Goal: Task Accomplishment & Management: Complete application form

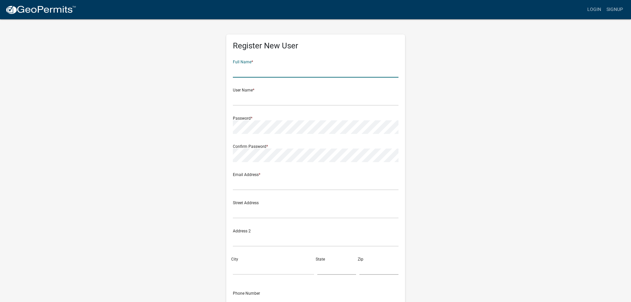
click at [258, 68] on input "text" at bounding box center [316, 71] width 166 height 14
type input "Manisha Pathak"
click at [254, 99] on input "text" at bounding box center [316, 99] width 166 height 14
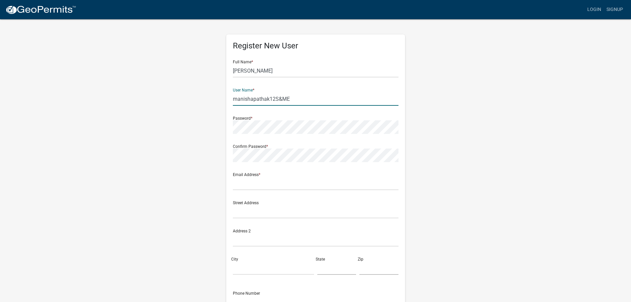
type input "manishapathak12S&ME"
click at [246, 186] on input "text" at bounding box center [316, 183] width 166 height 14
type input "manishapathak@smeinc.com"
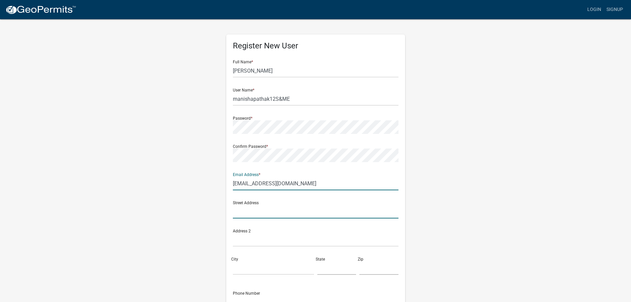
click at [241, 214] on input "text" at bounding box center [316, 212] width 166 height 14
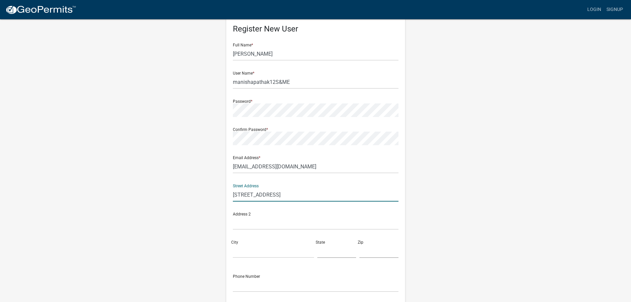
scroll to position [33, 0]
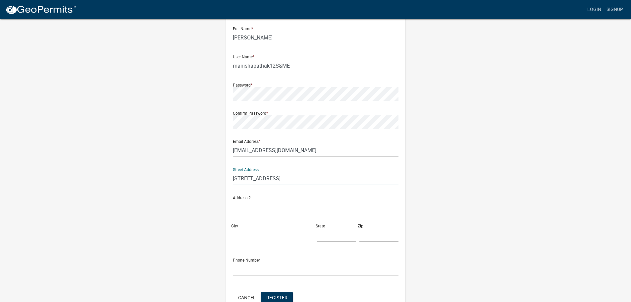
type input "[STREET_ADDRESS]"
click at [251, 236] on input "City" at bounding box center [273, 235] width 81 height 14
type input "[GEOGRAPHIC_DATA]"
click at [323, 237] on input "text" at bounding box center [336, 235] width 39 height 14
type input "[US_STATE]"
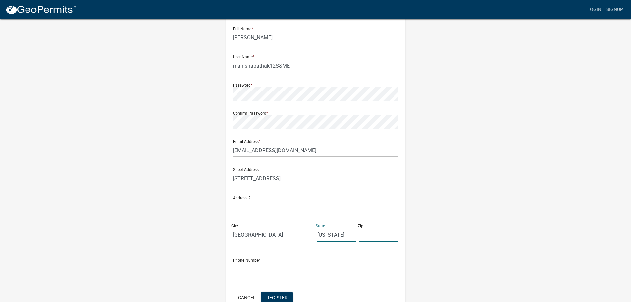
click at [373, 235] on input "text" at bounding box center [378, 235] width 39 height 14
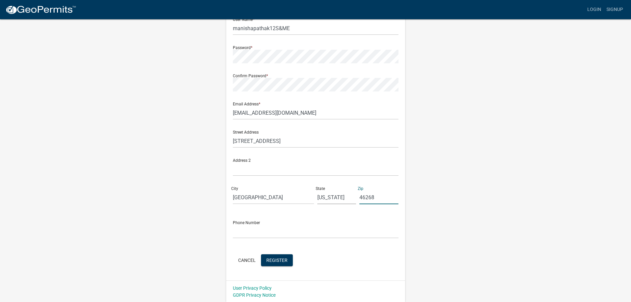
scroll to position [71, 0]
type input "46268"
click at [255, 232] on input "text" at bounding box center [316, 231] width 166 height 14
type input "5405578991"
click at [280, 260] on span "Register" at bounding box center [276, 258] width 21 height 5
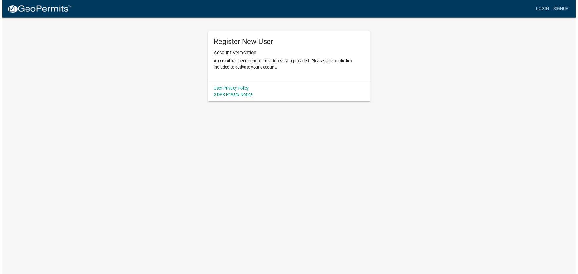
scroll to position [0, 0]
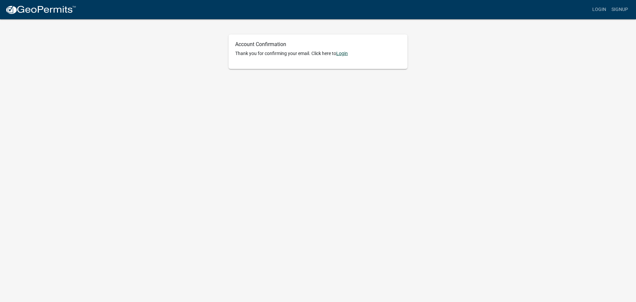
click at [346, 52] on link "Login" at bounding box center [342, 53] width 12 height 5
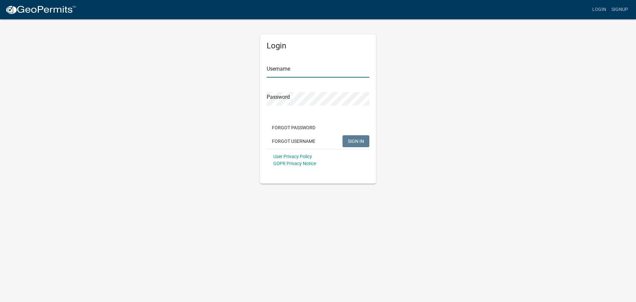
type input "manishapathak12S&ME"
click at [354, 140] on span "SIGN IN" at bounding box center [356, 140] width 16 height 5
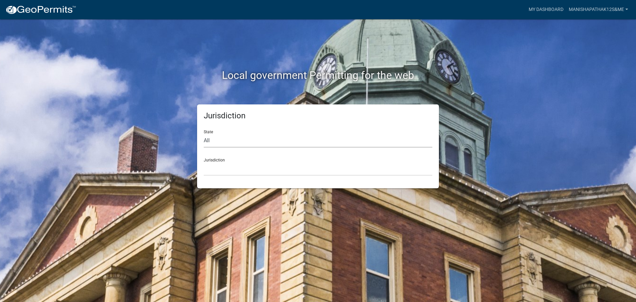
click at [210, 143] on select "All [US_STATE] [US_STATE] [US_STATE] [US_STATE] [US_STATE] [US_STATE] [US_STATE…" at bounding box center [318, 141] width 228 height 14
click at [211, 137] on select "All [US_STATE] [US_STATE] [US_STATE] [US_STATE] [US_STATE] [US_STATE] [US_STATE…" at bounding box center [318, 141] width 228 height 14
click at [211, 131] on div "State All [US_STATE] [US_STATE] [US_STATE] [US_STATE] [US_STATE] [US_STATE] [US…" at bounding box center [318, 135] width 228 height 23
click at [215, 143] on select "All [US_STATE] [US_STATE] [US_STATE] [US_STATE] [US_STATE] [US_STATE] [US_STATE…" at bounding box center [318, 141] width 228 height 14
select select "[US_STATE]"
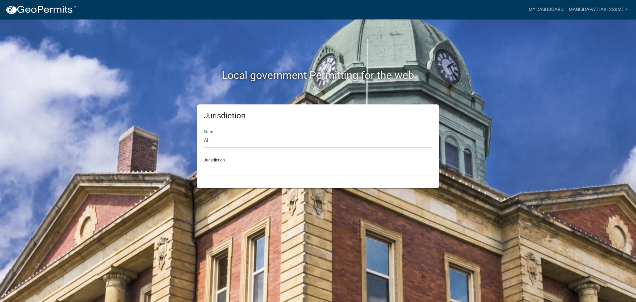
click at [204, 134] on select "All [US_STATE] [US_STATE] [US_STATE] [US_STATE] [US_STATE] [US_STATE] [US_STATE…" at bounding box center [318, 141] width 228 height 14
click at [219, 168] on select "City of [GEOGRAPHIC_DATA], [US_STATE] City of [GEOGRAPHIC_DATA], [US_STATE] Cit…" at bounding box center [318, 169] width 228 height 14
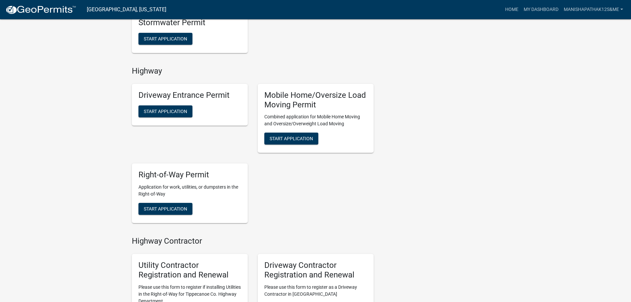
scroll to position [464, 0]
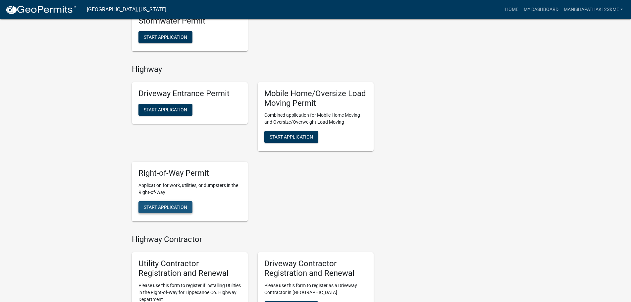
click at [174, 204] on span "Start Application" at bounding box center [165, 206] width 43 height 5
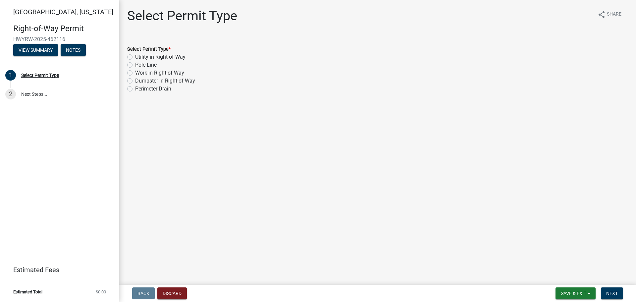
click at [135, 73] on label "Work in Right-of-Way" at bounding box center [159, 73] width 49 height 8
click at [135, 73] on input "Work in Right-of-Way" at bounding box center [137, 71] width 4 height 4
radio input "true"
click at [613, 294] on span "Next" at bounding box center [612, 292] width 12 height 5
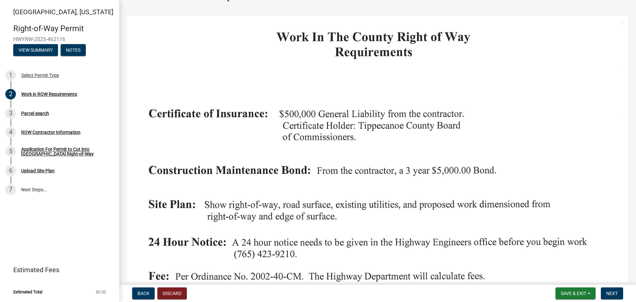
scroll to position [33, 0]
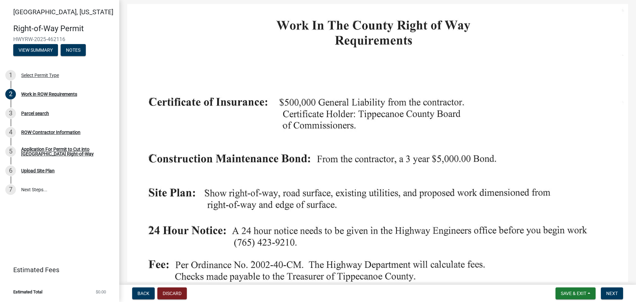
drag, startPoint x: 292, startPoint y: 140, endPoint x: 263, endPoint y: 126, distance: 31.7
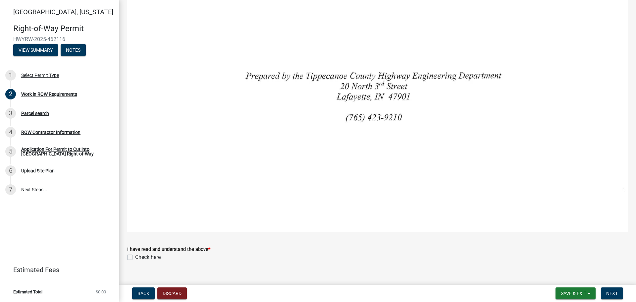
scroll to position [458, 0]
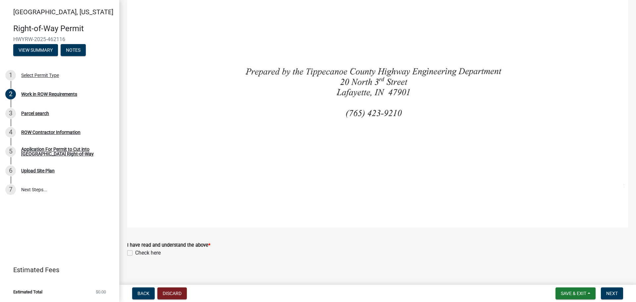
click at [135, 249] on label "Check here" at bounding box center [147, 253] width 25 height 8
click at [135, 249] on input "Check here" at bounding box center [137, 251] width 4 height 4
checkbox input "true"
click at [612, 293] on span "Next" at bounding box center [612, 292] width 12 height 5
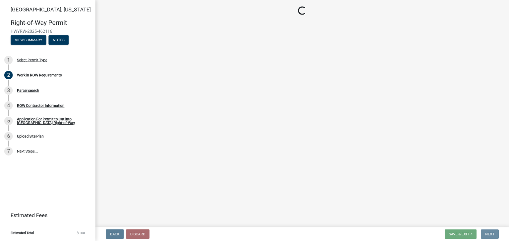
scroll to position [0, 0]
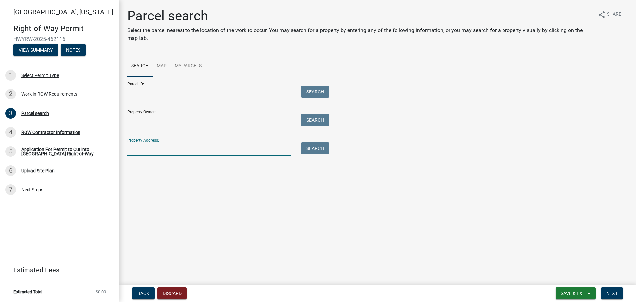
click at [159, 148] on input "Property Address:" at bounding box center [209, 149] width 164 height 14
click at [158, 66] on link "Map" at bounding box center [162, 66] width 18 height 21
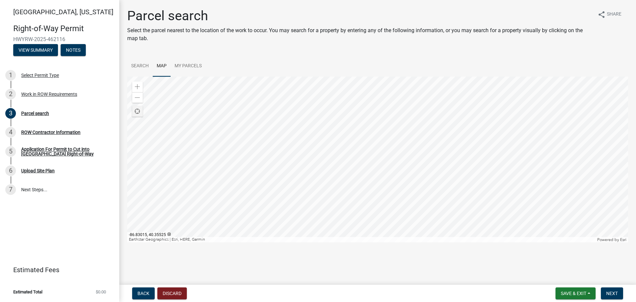
click at [396, 168] on div at bounding box center [377, 159] width 501 height 166
click at [345, 149] on div at bounding box center [377, 159] width 501 height 166
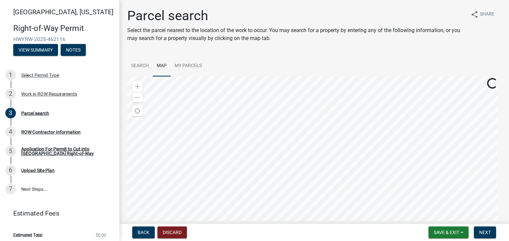
click at [281, 117] on div at bounding box center [313, 159] width 373 height 166
click at [286, 104] on div at bounding box center [313, 159] width 373 height 166
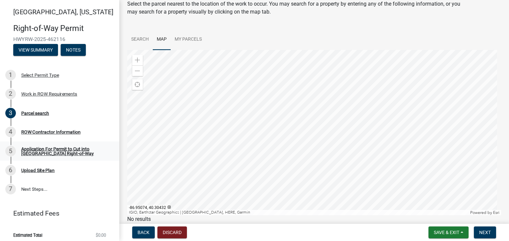
scroll to position [53, 0]
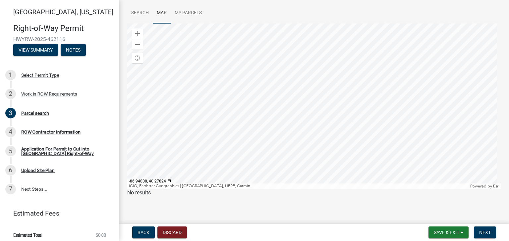
click at [236, 155] on div at bounding box center [313, 107] width 373 height 166
click at [268, 106] on div at bounding box center [313, 107] width 373 height 166
click at [206, 152] on div at bounding box center [313, 107] width 373 height 166
click at [267, 105] on div at bounding box center [313, 107] width 373 height 166
click at [260, 101] on div at bounding box center [313, 107] width 373 height 166
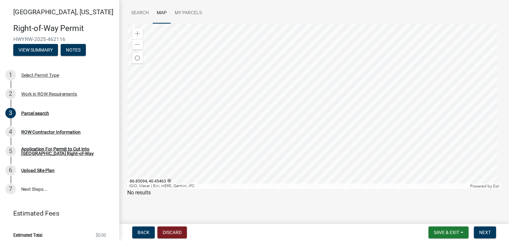
click at [263, 108] on div at bounding box center [313, 107] width 373 height 166
click at [258, 95] on div at bounding box center [313, 107] width 373 height 166
click at [268, 103] on div at bounding box center [313, 107] width 373 height 166
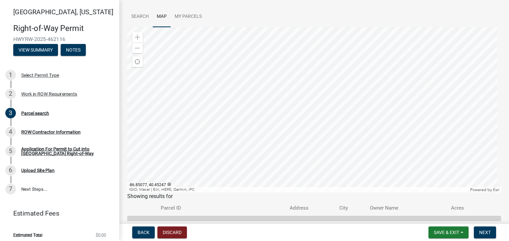
scroll to position [49, 0]
click at [136, 17] on link "Search" at bounding box center [139, 17] width 25 height 21
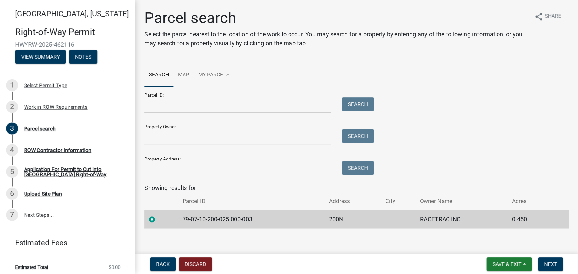
scroll to position [5, 0]
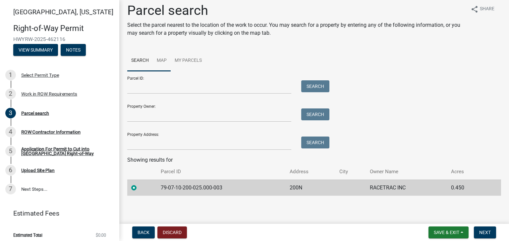
click at [162, 59] on link "Map" at bounding box center [162, 60] width 18 height 21
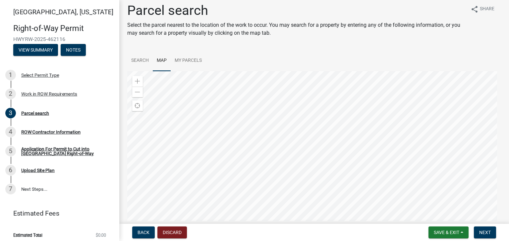
click at [227, 168] on div at bounding box center [313, 154] width 373 height 166
click at [217, 142] on div at bounding box center [313, 154] width 373 height 166
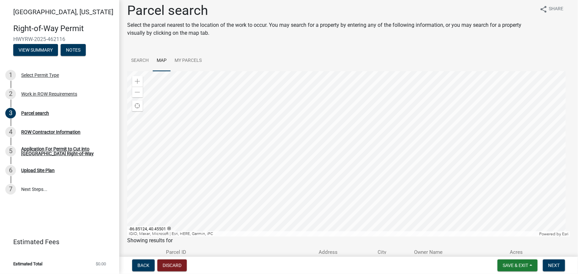
click at [241, 127] on div at bounding box center [348, 154] width 443 height 166
click at [257, 149] on div at bounding box center [348, 154] width 443 height 166
click at [275, 198] on div at bounding box center [348, 154] width 443 height 166
click at [270, 182] on div at bounding box center [348, 154] width 443 height 166
click at [265, 129] on div at bounding box center [348, 154] width 443 height 166
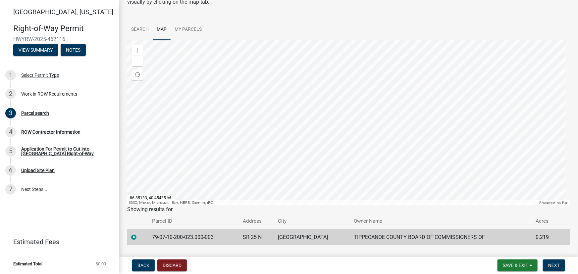
scroll to position [23, 0]
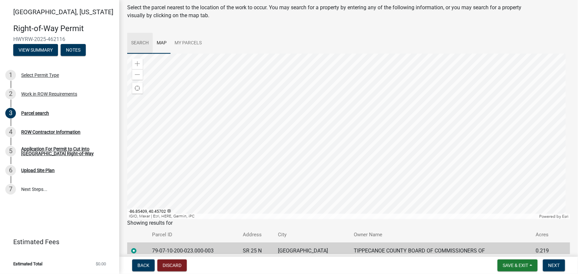
click at [138, 41] on link "Search" at bounding box center [139, 43] width 25 height 21
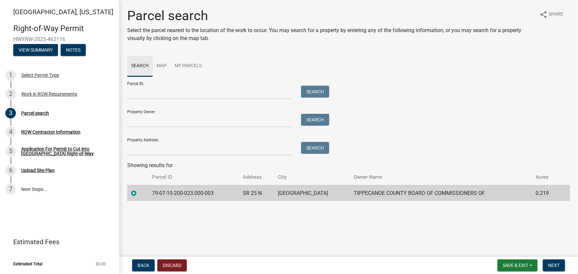
scroll to position [0, 0]
click at [162, 63] on link "Map" at bounding box center [162, 66] width 18 height 21
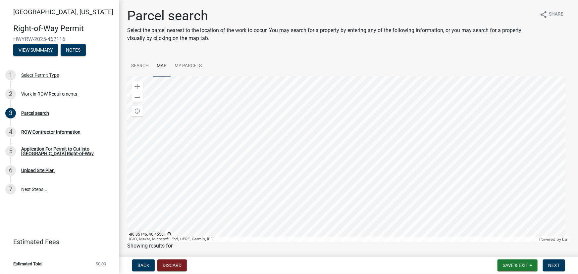
click at [283, 114] on div at bounding box center [348, 159] width 443 height 166
click at [182, 65] on link "My Parcels" at bounding box center [188, 66] width 35 height 21
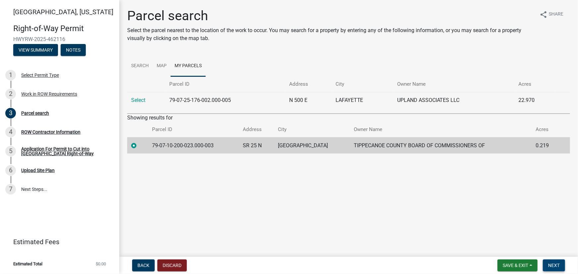
click at [552, 268] on span "Next" at bounding box center [554, 265] width 12 height 5
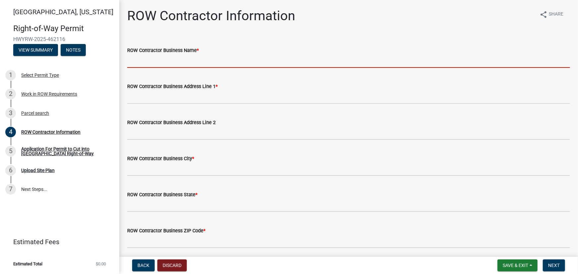
click at [145, 62] on input "ROW Contractor Business Name *" at bounding box center [348, 61] width 443 height 14
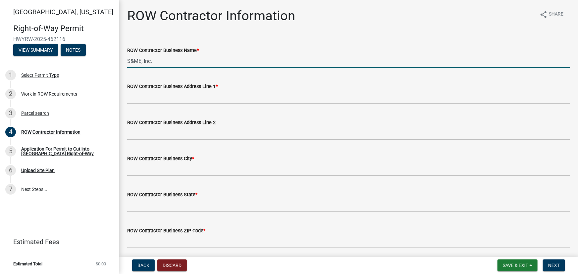
type input "S&ME, Inc."
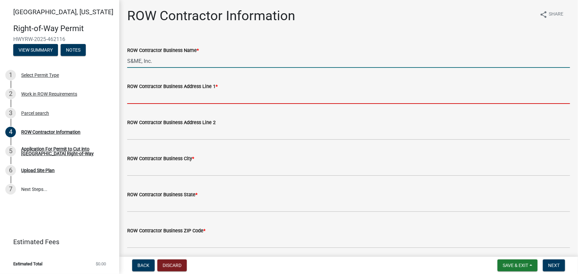
click at [145, 102] on input "ROW Contractor Business Address Line 1 *" at bounding box center [348, 97] width 443 height 14
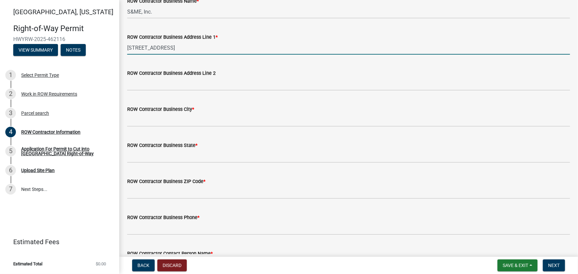
scroll to position [60, 0]
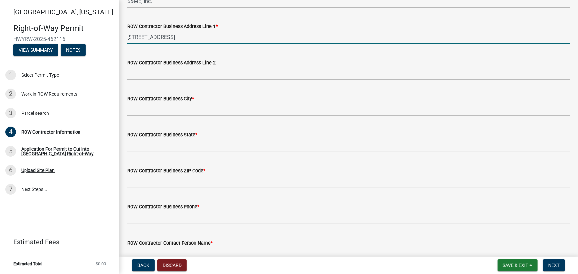
type input "[STREET_ADDRESS]"
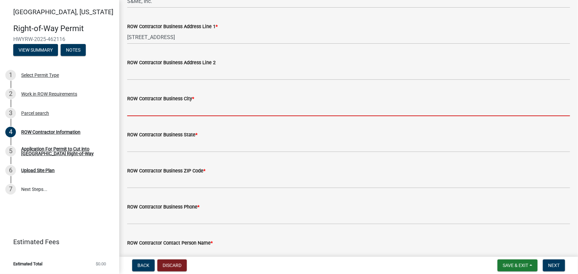
click at [137, 110] on input "ROW Contractor Business City *" at bounding box center [348, 110] width 443 height 14
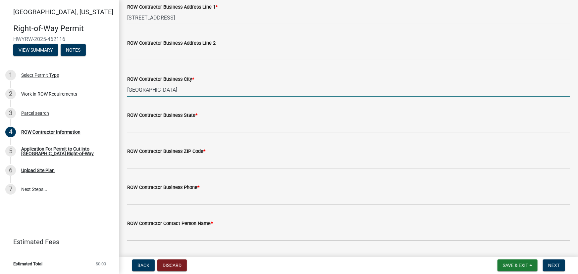
scroll to position [90, 0]
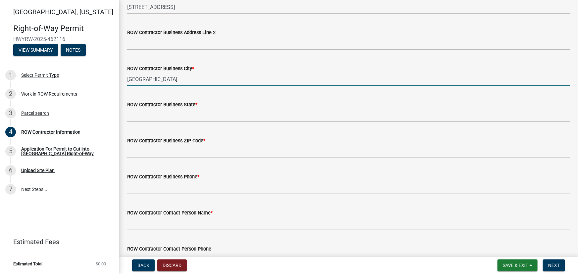
type input "[GEOGRAPHIC_DATA]"
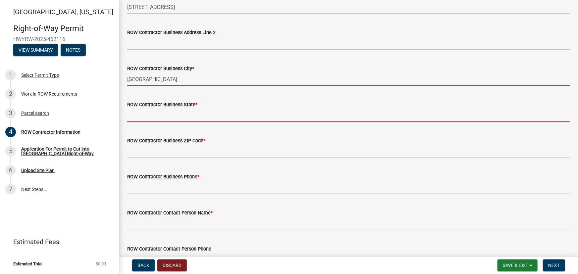
click at [140, 116] on input "ROW Contractor Business State *" at bounding box center [348, 116] width 443 height 14
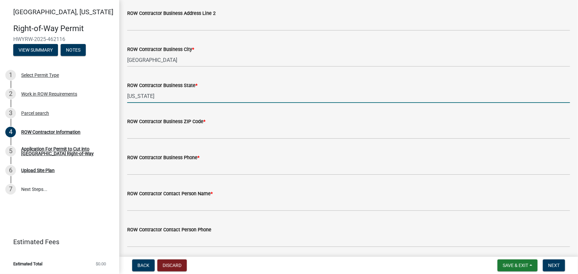
scroll to position [150, 0]
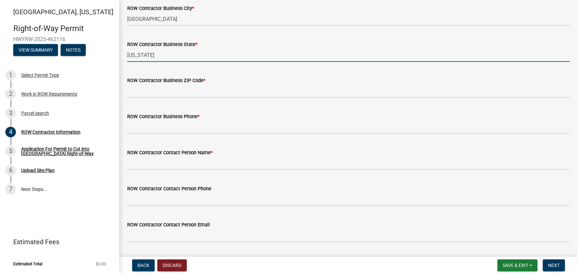
type input "[US_STATE]"
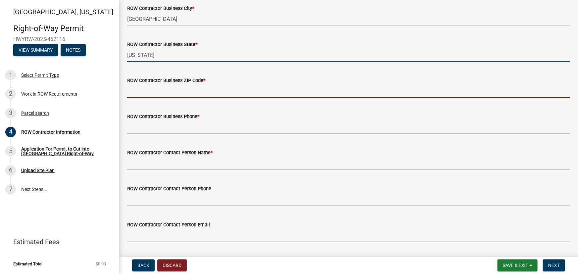
click at [142, 94] on input "ROW Contractor Business ZIP Code *" at bounding box center [348, 91] width 443 height 14
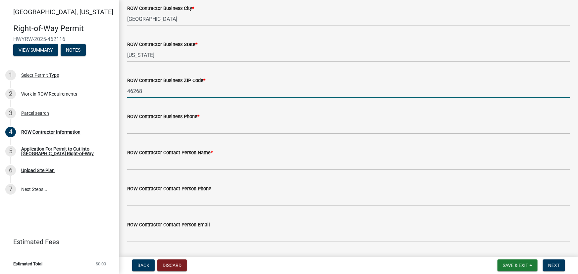
type input "46268"
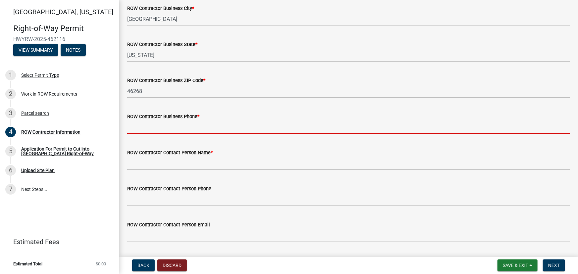
click at [151, 130] on input "ROW Contractor Business Phone *" at bounding box center [348, 128] width 443 height 14
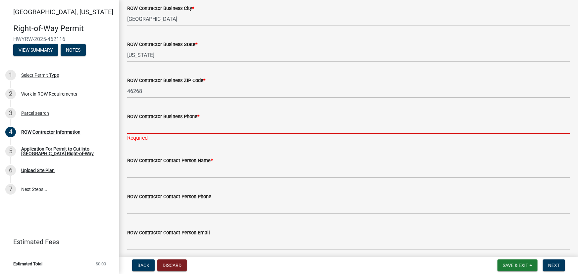
click at [145, 132] on input "ROW Contractor Business Phone *" at bounding box center [348, 128] width 443 height 14
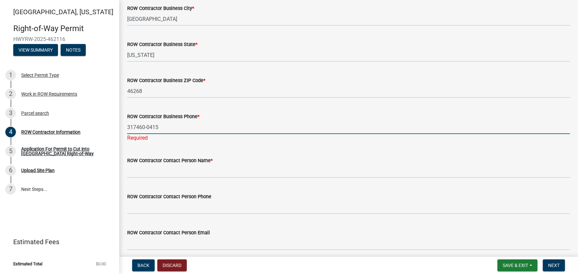
click at [127, 126] on input "317460-0415" at bounding box center [348, 128] width 443 height 14
type input "317460-0415"
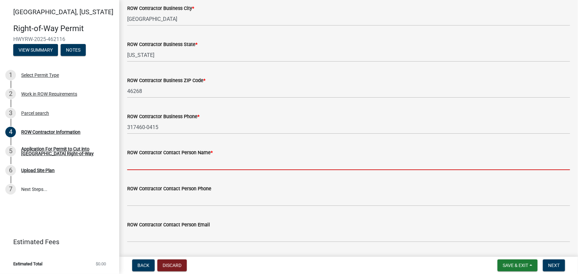
click at [142, 174] on wm-data-entity-input "ROW Contractor Contact Person Name *" at bounding box center [348, 157] width 443 height 36
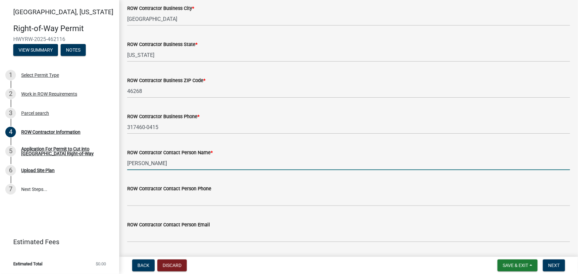
type input "[PERSON_NAME]"
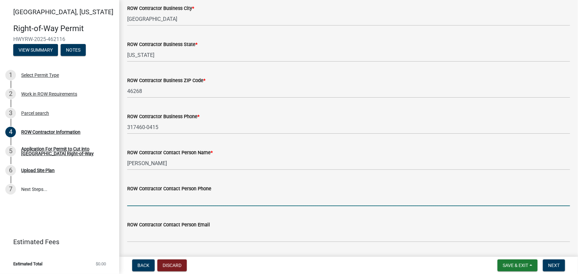
click at [166, 197] on input "ROW Contractor Contact Person Phone" at bounding box center [348, 200] width 443 height 14
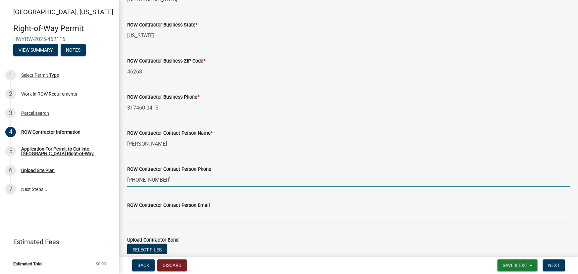
scroll to position [211, 0]
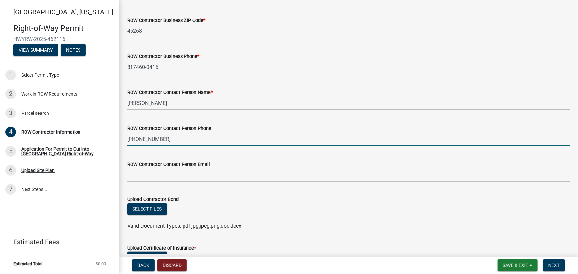
type input "[PHONE_NUMBER]"
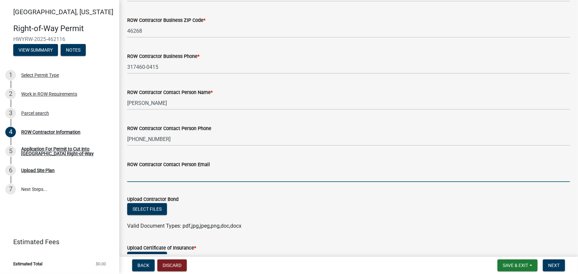
click at [136, 180] on input "ROW Contractor Contact Person Email" at bounding box center [348, 176] width 443 height 14
click at [141, 178] on input "ROW Contractor Contact Person Email" at bounding box center [348, 176] width 443 height 14
paste input "[PERSON_NAME][EMAIL_ADDRESS][DOMAIN_NAME]"
type input "[PERSON_NAME][EMAIL_ADDRESS][DOMAIN_NAME]"
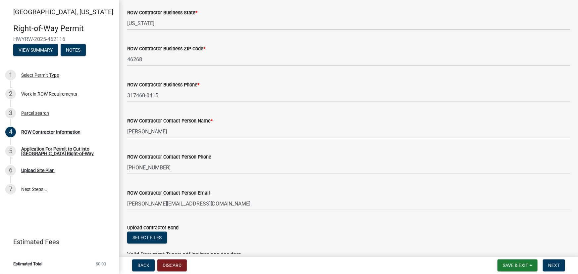
scroll to position [180, 0]
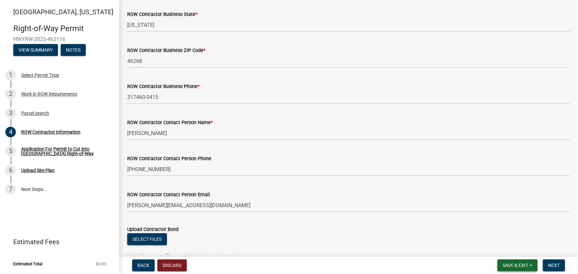
click at [510, 265] on span "Save & Exit" at bounding box center [515, 265] width 25 height 5
click at [504, 233] on button "Save" at bounding box center [510, 232] width 53 height 16
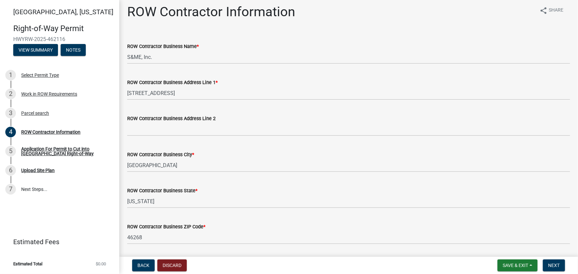
scroll to position [0, 0]
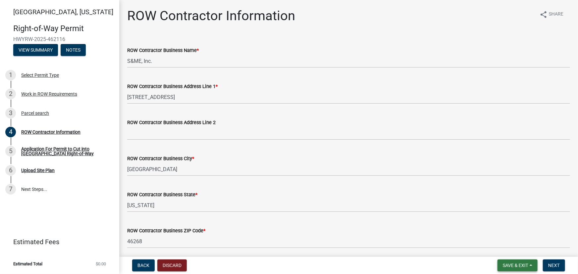
click at [512, 268] on span "Save & Exit" at bounding box center [515, 265] width 25 height 5
click at [509, 253] on button "Save & Exit" at bounding box center [510, 248] width 53 height 16
